Goal: Information Seeking & Learning: Understand process/instructions

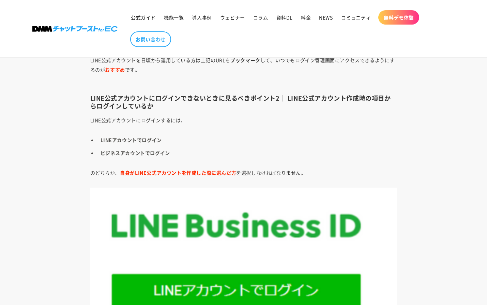
scroll to position [907, 0]
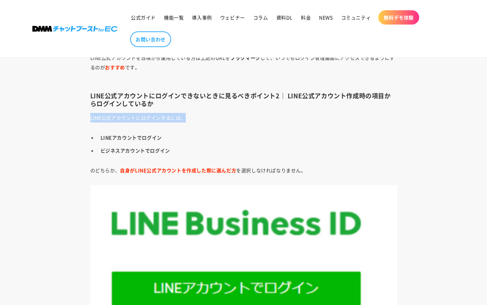
drag, startPoint x: 82, startPoint y: 116, endPoint x: 209, endPoint y: 121, distance: 127.2
drag, startPoint x: 209, startPoint y: 122, endPoint x: 270, endPoint y: 147, distance: 65.4
click at [270, 147] on li "ビジネスアカウントでログイン" at bounding box center [247, 151] width 300 height 10
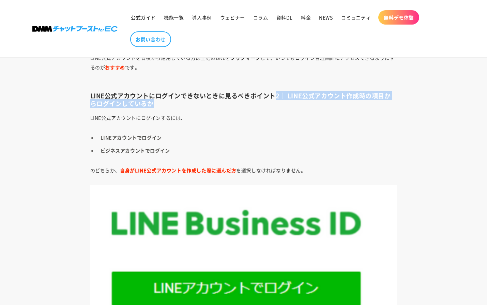
drag, startPoint x: 274, startPoint y: 93, endPoint x: 383, endPoint y: 102, distance: 109.0
click at [383, 102] on h3 "LINE公式アカウントにログインできないときに見るべきポイント2｜ LINE公式アカウント作成時の項目からログインしているか" at bounding box center [243, 100] width 307 height 16
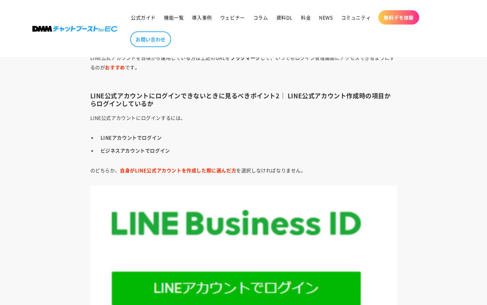
drag, startPoint x: 383, startPoint y: 102, endPoint x: 354, endPoint y: 122, distance: 35.0
click at [354, 122] on p "LINE公式アカウントにログインするには、" at bounding box center [243, 118] width 307 height 10
drag, startPoint x: 280, startPoint y: 97, endPoint x: 386, endPoint y: 96, distance: 105.3
click at [387, 95] on h3 "LINE公式アカウントにログインできないときに見るべきポイント2｜ LINE公式アカウント作成時の項目からログインしているか" at bounding box center [243, 100] width 307 height 16
drag, startPoint x: 386, startPoint y: 96, endPoint x: 349, endPoint y: 119, distance: 42.8
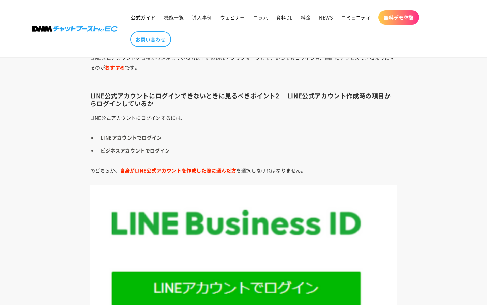
click at [349, 119] on p "LINE公式アカウントにログインするには、" at bounding box center [243, 118] width 307 height 10
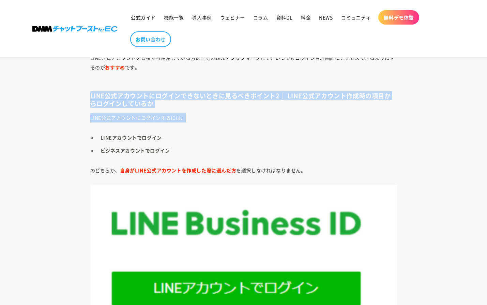
drag, startPoint x: 86, startPoint y: 98, endPoint x: 278, endPoint y: 110, distance: 192.3
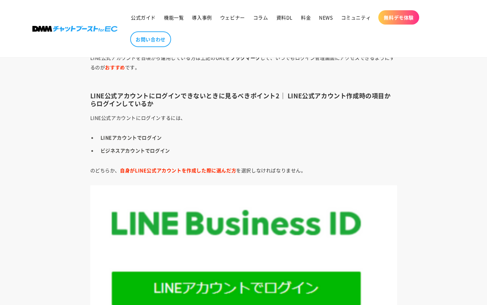
drag, startPoint x: 278, startPoint y: 110, endPoint x: 307, endPoint y: 144, distance: 44.0
click at [286, 138] on li "LINEアカウントでログイン" at bounding box center [247, 138] width 300 height 10
drag, startPoint x: 88, startPoint y: 112, endPoint x: 254, endPoint y: 125, distance: 167.1
drag, startPoint x: 254, startPoint y: 125, endPoint x: 338, endPoint y: 148, distance: 87.3
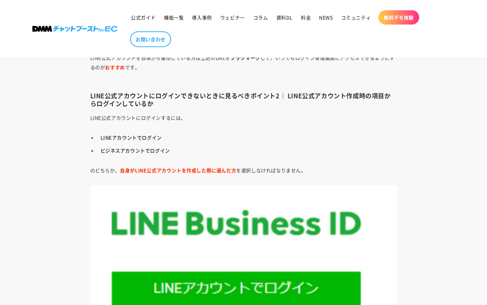
click at [338, 148] on li "ビジネスアカウントでログイン" at bounding box center [247, 151] width 300 height 10
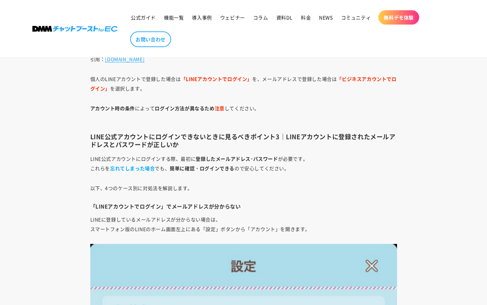
scroll to position [1452, 0]
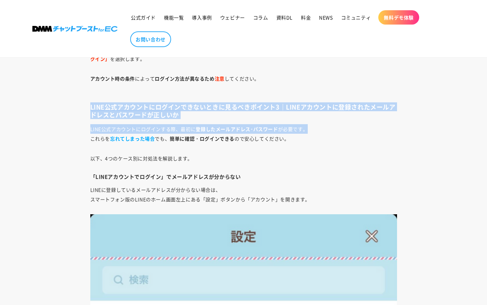
drag, startPoint x: 87, startPoint y: 102, endPoint x: 344, endPoint y: 126, distance: 258.8
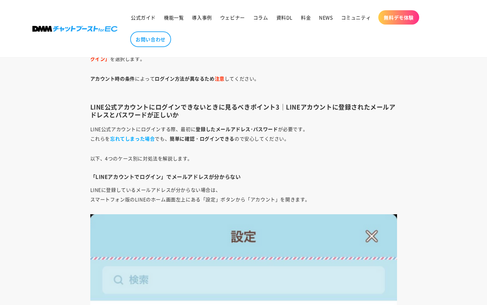
drag, startPoint x: 344, startPoint y: 126, endPoint x: 334, endPoint y: 143, distance: 19.4
click at [334, 143] on p "LINE公式アカウントにログインする際、最初に 登録したメールアドレス･パスワード が必要です。 これらを 忘れてしまった場合 でも、 簡単に確認・ログインで…" at bounding box center [243, 133] width 307 height 19
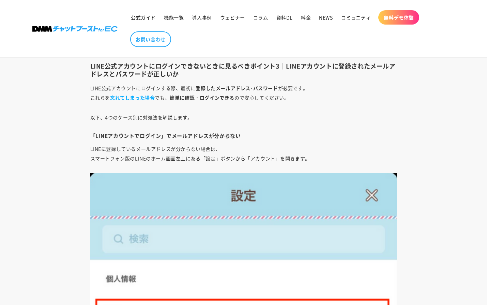
scroll to position [1521, 0]
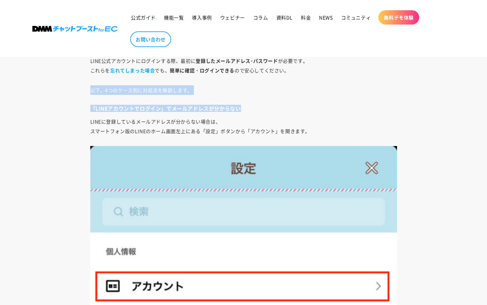
drag, startPoint x: 89, startPoint y: 84, endPoint x: 249, endPoint y: 104, distance: 161.4
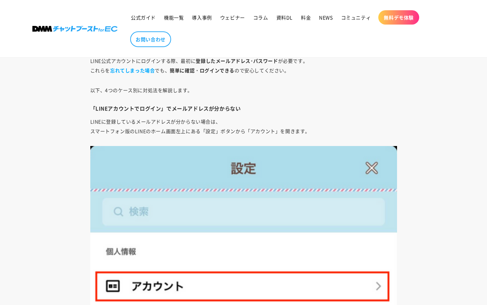
drag, startPoint x: 249, startPoint y: 104, endPoint x: 284, endPoint y: 128, distance: 42.0
click at [268, 128] on p "LINEに登録しているメールアドレスが分からない場合は、 スマートフォン版のLINEのホーム画面左上にある「設定」ボタンから「アカウント」を開きます。" at bounding box center [243, 126] width 307 height 19
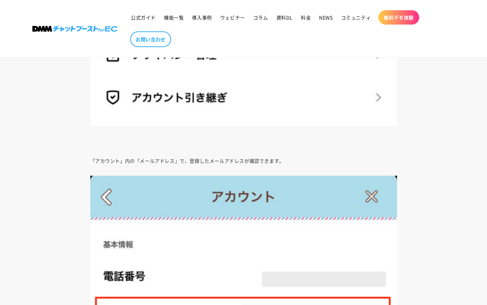
scroll to position [1793, 0]
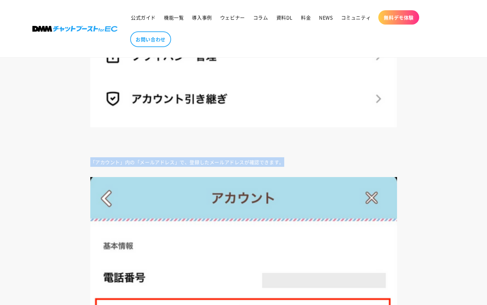
drag, startPoint x: 88, startPoint y: 154, endPoint x: 283, endPoint y: 160, distance: 195.0
drag, startPoint x: 283, startPoint y: 160, endPoint x: 231, endPoint y: 164, distance: 51.2
click at [228, 165] on p "「アカウント」内の「メールアドレス」で、登録したメールアドレスが確認できます。" at bounding box center [243, 162] width 307 height 10
click at [289, 158] on p "「アカウント」内の「メールアドレス」で、登録したメールアドレスが確認できます。" at bounding box center [243, 162] width 307 height 10
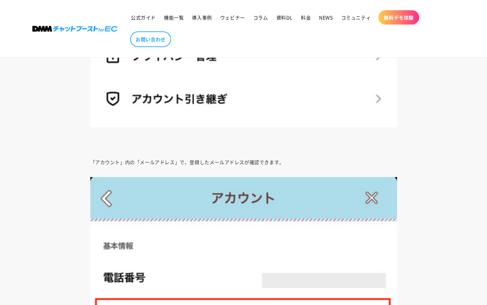
click at [156, 131] on p at bounding box center [243, 9] width 307 height 273
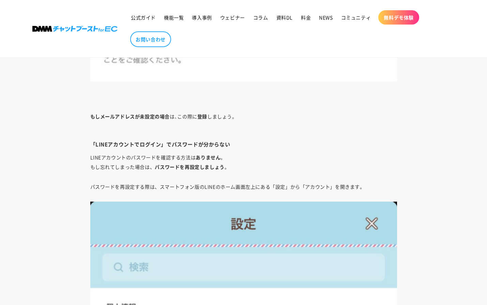
scroll to position [2134, 0]
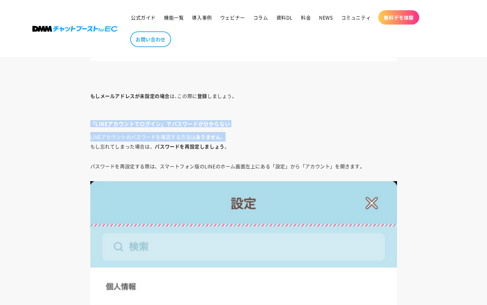
drag, startPoint x: 84, startPoint y: 120, endPoint x: 237, endPoint y: 130, distance: 153.0
click at [237, 130] on div "「LINE公式アカウントにログインするパスワードを忘れてしまった」 「自動パスワード入力を使っていたので、すっかり忘れてしまった」 LINE公式アカウントを複…" at bounding box center [243, 289] width 341 height 3986
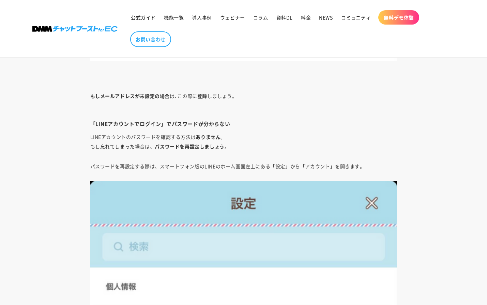
drag, startPoint x: 237, startPoint y: 130, endPoint x: 198, endPoint y: 156, distance: 46.9
click at [198, 156] on div "「LINE公式アカウントにログインするパスワードを忘れてしまった」 「自動パスワード入力を使っていたので、すっかり忘れてしまった」 LINE公式アカウントを複…" at bounding box center [243, 289] width 341 height 3986
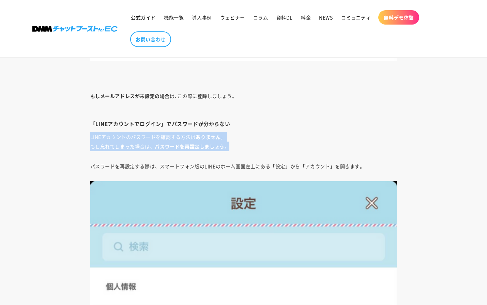
drag, startPoint x: 90, startPoint y: 134, endPoint x: 246, endPoint y: 146, distance: 155.9
click at [246, 146] on p "LINEアカウントのパスワードを確認する方法は ありません 。 もし忘れてしまった場合は、 パスワードを再設定しましょう 。" at bounding box center [243, 141] width 307 height 19
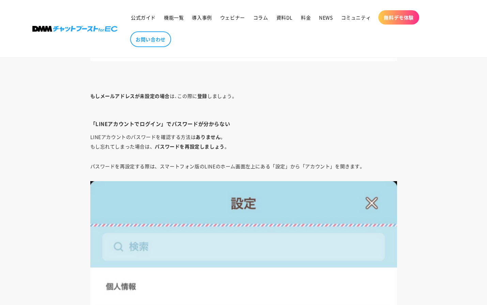
drag, startPoint x: 246, startPoint y: 146, endPoint x: 188, endPoint y: 154, distance: 58.1
click at [210, 156] on div "「LINE公式アカウントにログインするパスワードを忘れてしまった」 「自動パスワード入力を使っていたので、すっかり忘れてしまった」 LINE公式アカウントを複…" at bounding box center [243, 289] width 341 height 3986
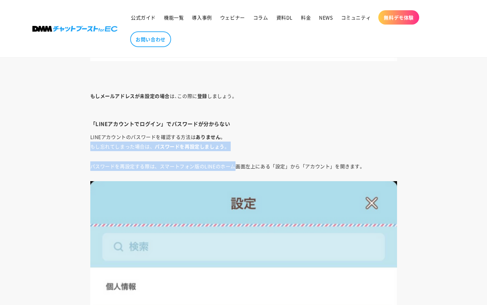
drag, startPoint x: 77, startPoint y: 146, endPoint x: 235, endPoint y: 152, distance: 158.3
click at [235, 152] on div "「LINE公式アカウントにログインするパスワードを忘れてしまった」 「自動パスワード入力を使っていたので、すっかり忘れてしまった」 LINE公式アカウントを複…" at bounding box center [243, 289] width 341 height 3986
drag, startPoint x: 235, startPoint y: 152, endPoint x: 170, endPoint y: 161, distance: 65.7
click at [170, 161] on div "「LINE公式アカウントにログインするパスワードを忘れてしまった」 「自動パスワード入力を使っていたので、すっかり忘れてしまった」 LINE公式アカウントを複…" at bounding box center [243, 289] width 341 height 3986
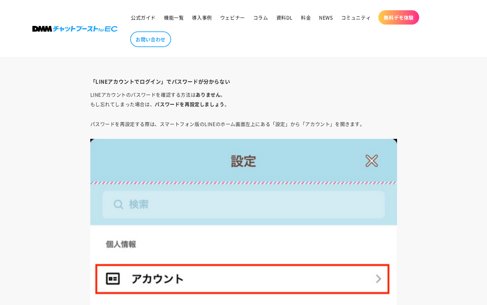
scroll to position [2202, 0]
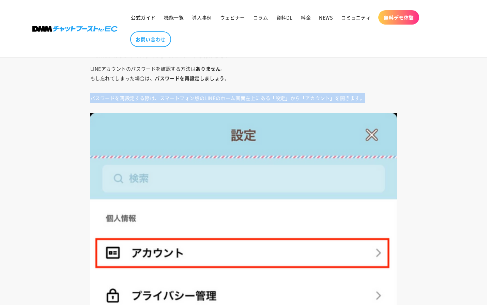
drag, startPoint x: 82, startPoint y: 93, endPoint x: 375, endPoint y: 101, distance: 293.2
click at [375, 101] on article "LINE公式アカウントにログインできない！パスワードを忘れた時の対処方法を画像付きで解説 [DATE] Share Share [URL][DOMAIN_NA…" at bounding box center [243, 89] width 487 height 4400
drag, startPoint x: 375, startPoint y: 101, endPoint x: 290, endPoint y: 94, distance: 85.4
click at [290, 94] on p "パスワードを再設定する際は、スマートフォン版のLINEのホーム画面左上にある「設定」から「アカウント」を開きます。" at bounding box center [243, 98] width 307 height 10
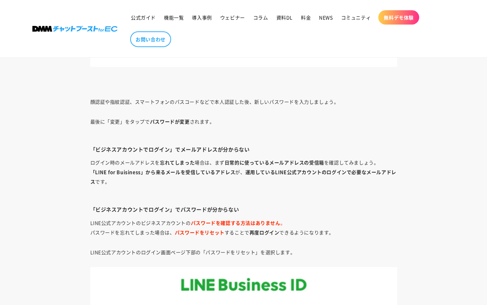
scroll to position [3054, 0]
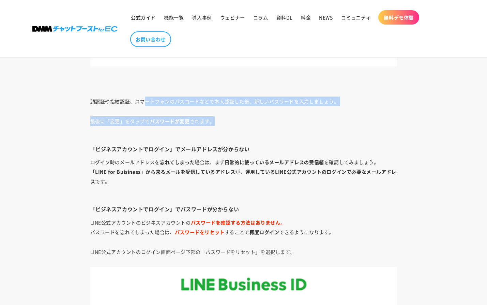
drag, startPoint x: 142, startPoint y: 96, endPoint x: 326, endPoint y: 113, distance: 184.1
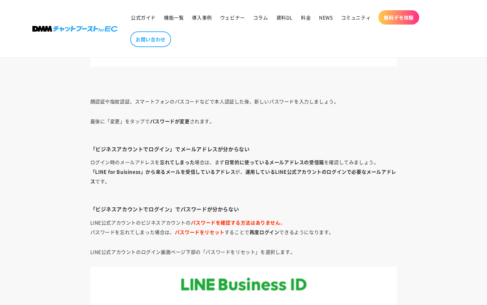
drag, startPoint x: 326, startPoint y: 113, endPoint x: 247, endPoint y: 128, distance: 80.5
click at [267, 130] on p "最後に「変更」をタップで パスワードが変更 されます。" at bounding box center [243, 125] width 307 height 19
drag, startPoint x: 84, startPoint y: 122, endPoint x: 225, endPoint y: 128, distance: 140.6
drag, startPoint x: 225, startPoint y: 128, endPoint x: 139, endPoint y: 153, distance: 89.2
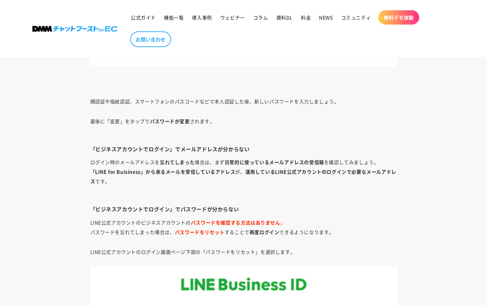
click at [183, 158] on p "ログイン時のメールアドレスを 忘れてしまった 場合は、まず 日常的に使っているメールアドレスの受信箱 を確認してみましょう。 「LINE for Buisin…" at bounding box center [243, 176] width 307 height 38
drag, startPoint x: 85, startPoint y: 149, endPoint x: 260, endPoint y: 149, distance: 174.5
drag, startPoint x: 260, startPoint y: 149, endPoint x: 170, endPoint y: 169, distance: 92.1
click at [183, 169] on strong "「LINE for Buisiness」から来るメールを受信しているアドレス" at bounding box center [162, 171] width 145 height 7
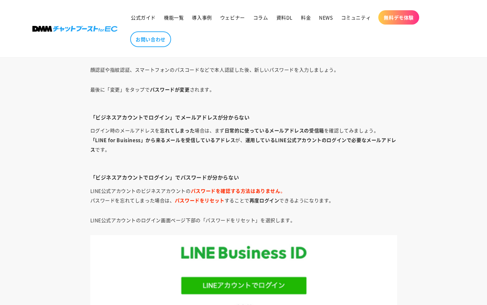
scroll to position [3088, 0]
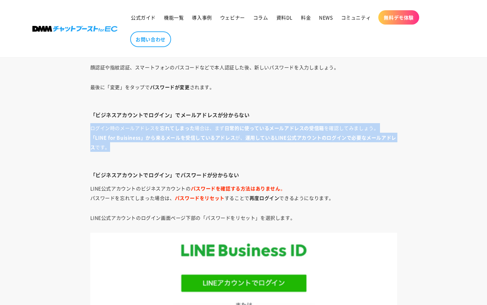
drag, startPoint x: 109, startPoint y: 126, endPoint x: 393, endPoint y: 150, distance: 284.9
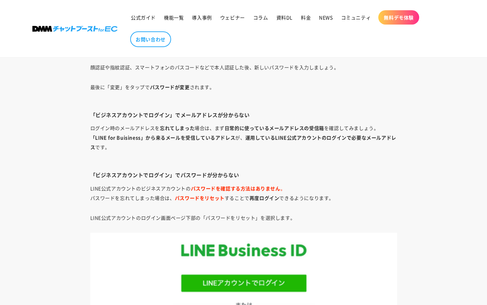
drag, startPoint x: 393, startPoint y: 150, endPoint x: 231, endPoint y: 158, distance: 161.8
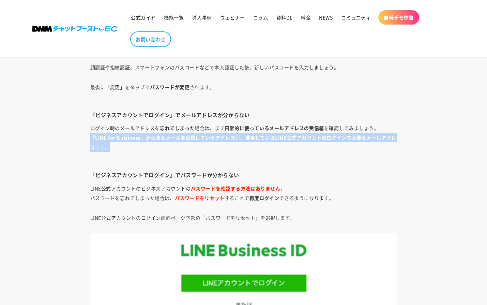
drag, startPoint x: 111, startPoint y: 137, endPoint x: 219, endPoint y: 144, distance: 107.6
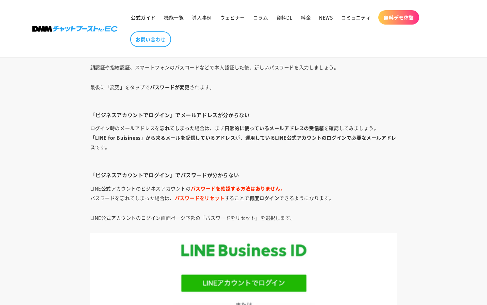
drag, startPoint x: 219, startPoint y: 144, endPoint x: 282, endPoint y: 172, distance: 69.1
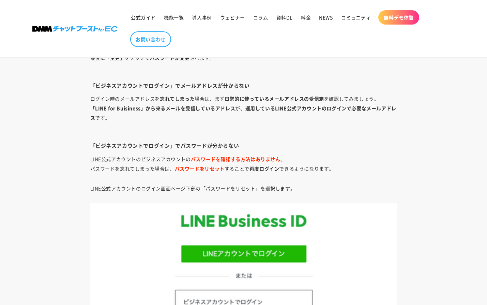
scroll to position [3122, 0]
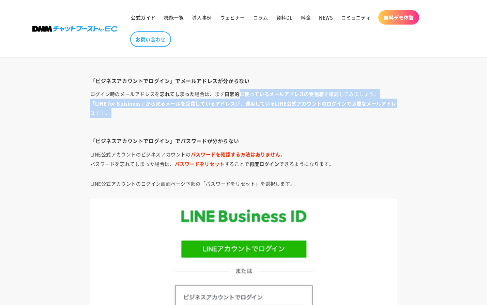
drag, startPoint x: 238, startPoint y: 97, endPoint x: 374, endPoint y: 128, distance: 139.8
click at [375, 127] on p "ログイン時のメールアドレスを 忘れてしまった 場合は、まず 日常的に使っているメールアドレスの受信箱 を確認してみましょう。 「LINE for Buisin…" at bounding box center [243, 108] width 307 height 38
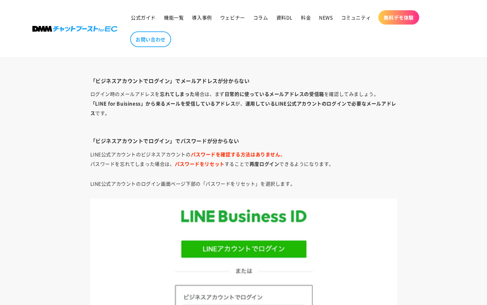
drag, startPoint x: 374, startPoint y: 128, endPoint x: 327, endPoint y: 145, distance: 49.7
click at [333, 143] on h4 "「ビジネスアカウントでログイン」でパスワードが分からない" at bounding box center [243, 140] width 307 height 7
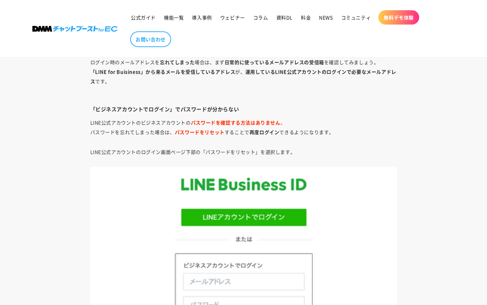
scroll to position [3156, 0]
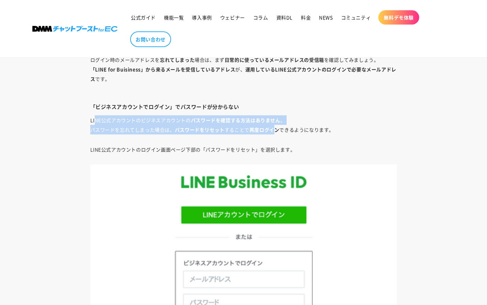
drag, startPoint x: 113, startPoint y: 110, endPoint x: 273, endPoint y: 126, distance: 161.3
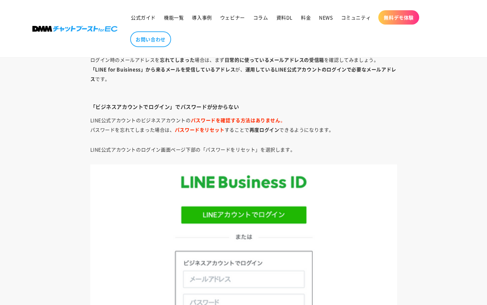
drag, startPoint x: 273, startPoint y: 126, endPoint x: 235, endPoint y: 143, distance: 41.8
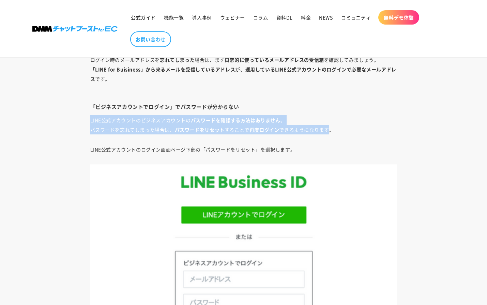
drag, startPoint x: 73, startPoint y: 118, endPoint x: 330, endPoint y: 134, distance: 257.5
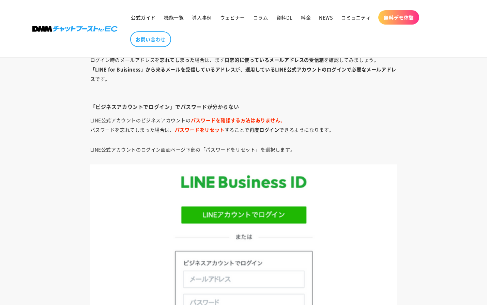
drag, startPoint x: 330, startPoint y: 134, endPoint x: 282, endPoint y: 143, distance: 48.7
click at [308, 146] on p "LINE公式アカウントのログイン画面ページ下部の「パスワードをリセット」を選択します。" at bounding box center [243, 149] width 307 height 10
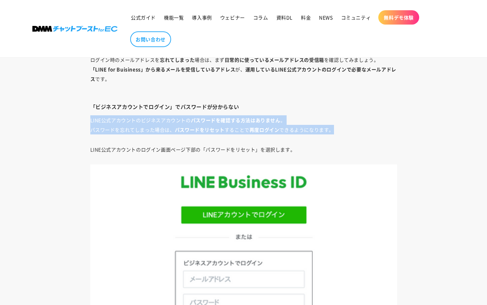
drag, startPoint x: 78, startPoint y: 119, endPoint x: 353, endPoint y: 133, distance: 275.7
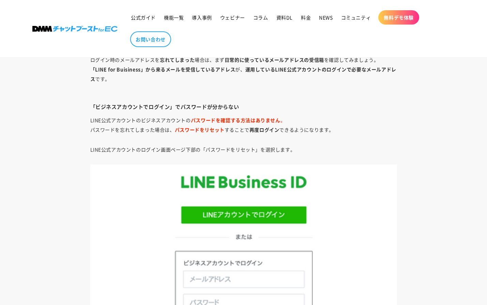
drag, startPoint x: 353, startPoint y: 133, endPoint x: 330, endPoint y: 141, distance: 24.8
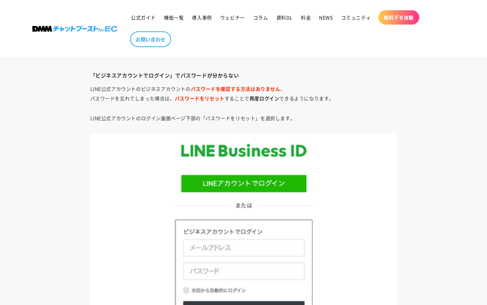
scroll to position [3190, 0]
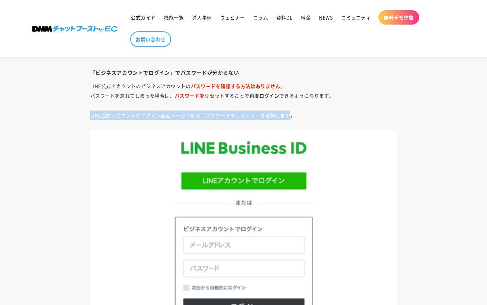
drag, startPoint x: 78, startPoint y: 110, endPoint x: 292, endPoint y: 119, distance: 213.8
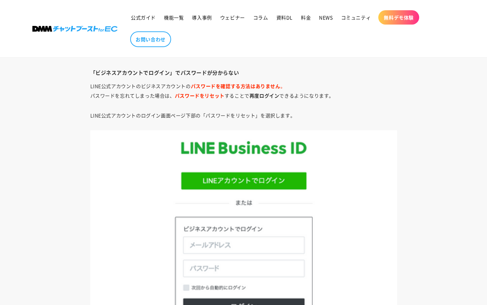
drag, startPoint x: 292, startPoint y: 119, endPoint x: 265, endPoint y: 124, distance: 27.4
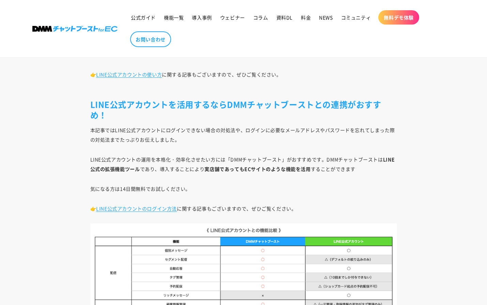
scroll to position [3745, 0]
